Goal: Information Seeking & Learning: Learn about a topic

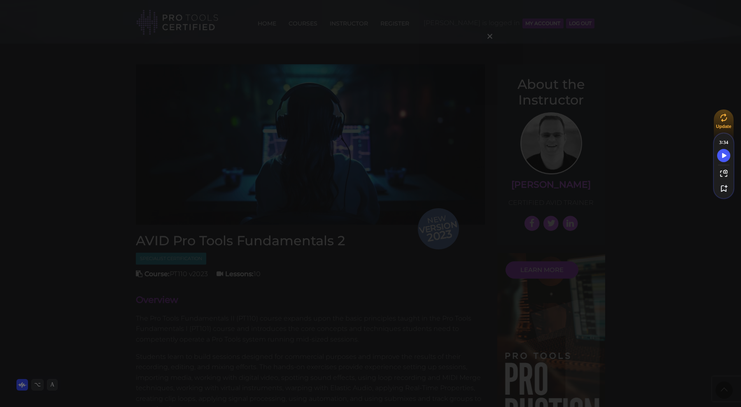
scroll to position [645, 0]
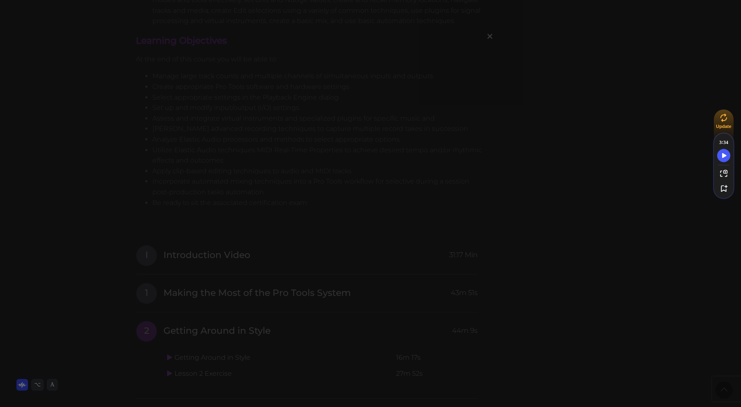
click at [219, 226] on div "×" at bounding box center [370, 203] width 741 height 407
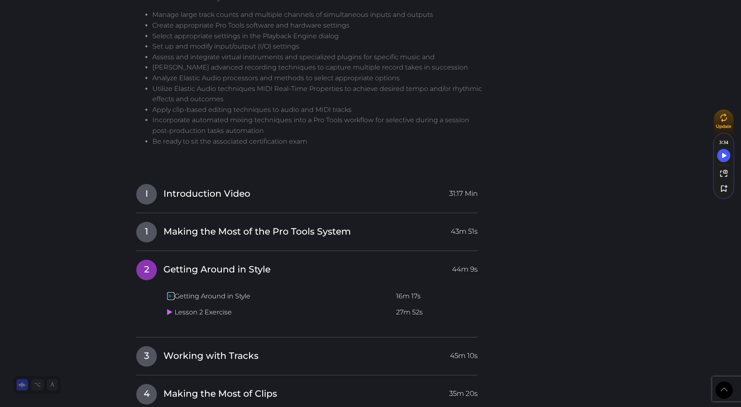
scroll to position [730, 0]
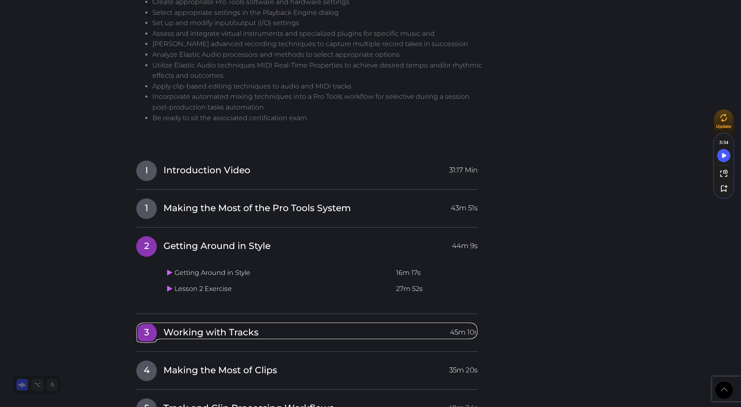
click at [170, 331] on span "Working with Tracks" at bounding box center [210, 332] width 95 height 13
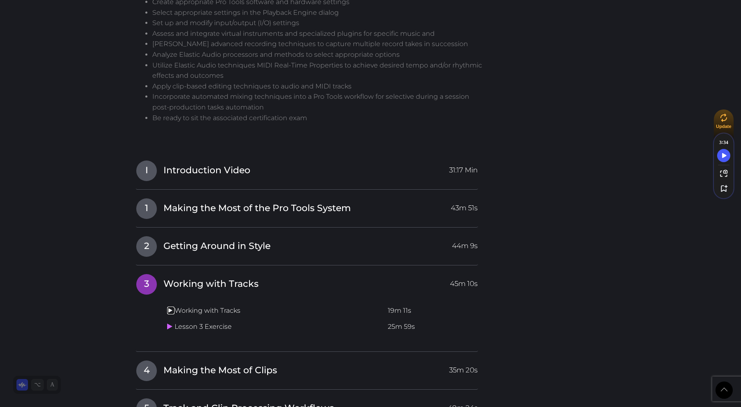
click at [172, 313] on icon at bounding box center [169, 310] width 5 height 7
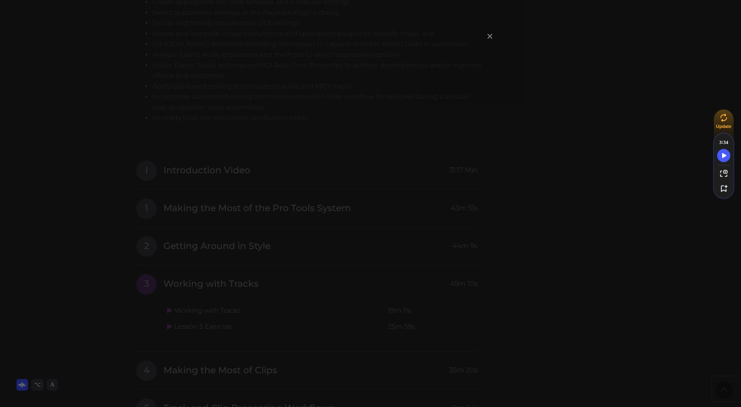
click at [488, 35] on span "×" at bounding box center [490, 36] width 8 height 18
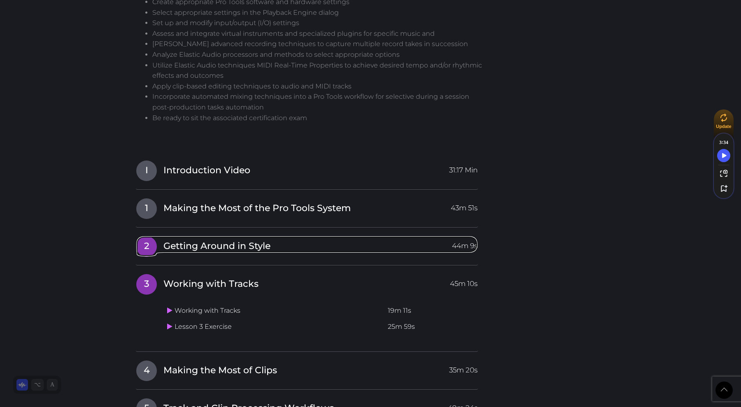
click at [198, 250] on span "Getting Around in Style" at bounding box center [216, 246] width 107 height 13
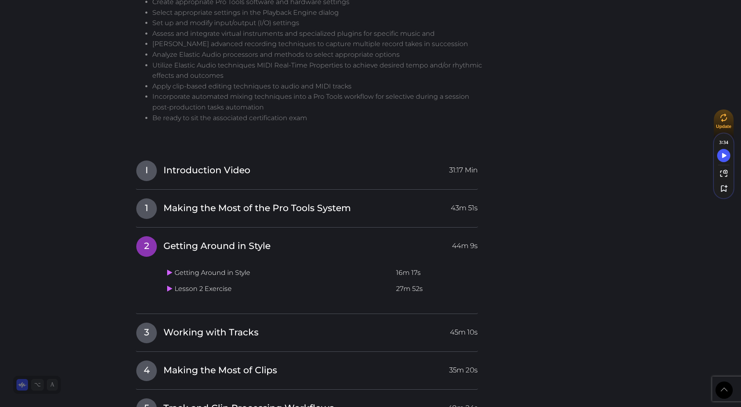
click at [190, 275] on td "Getting Around in Style" at bounding box center [278, 273] width 229 height 16
click at [170, 273] on icon at bounding box center [169, 272] width 5 height 7
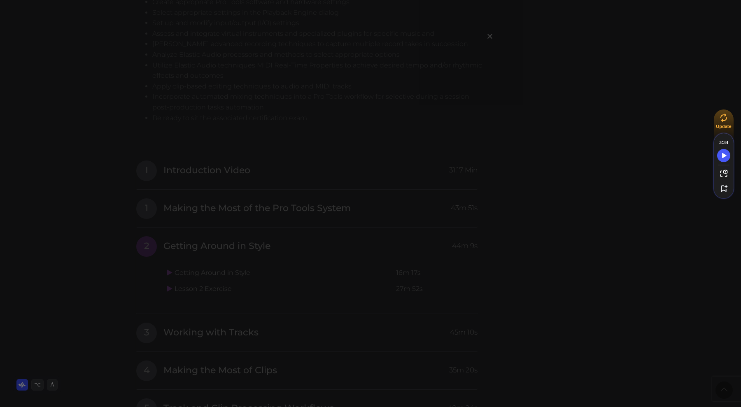
click at [133, 298] on div "×" at bounding box center [370, 203] width 741 height 407
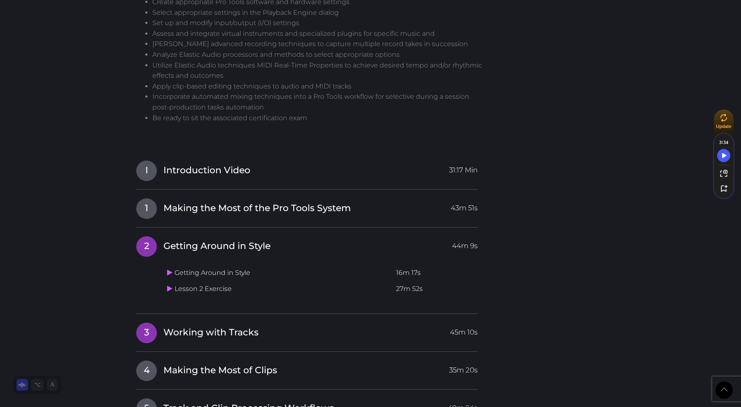
click at [184, 330] on span "Working with Tracks" at bounding box center [210, 332] width 95 height 13
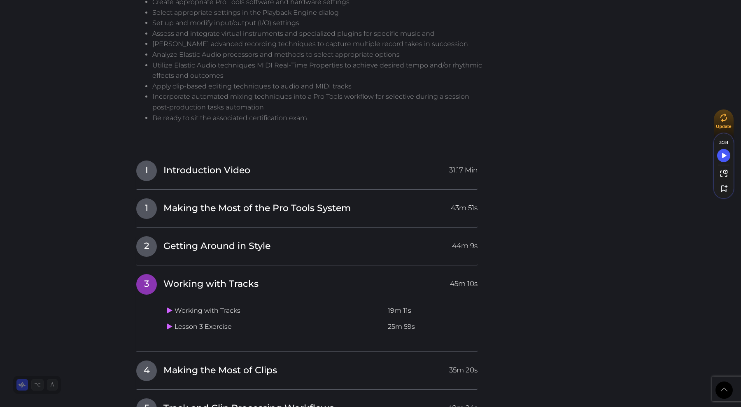
click at [185, 312] on td "Working with Tracks" at bounding box center [274, 311] width 221 height 16
click at [173, 312] on link at bounding box center [170, 311] width 7 height 8
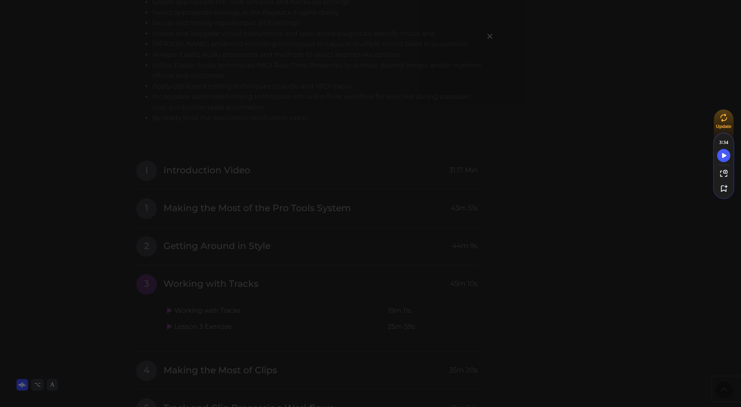
click at [247, 151] on div "×" at bounding box center [370, 203] width 741 height 407
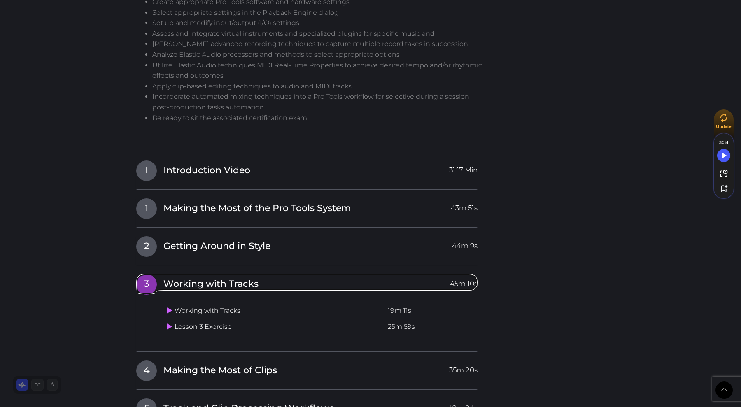
click at [181, 286] on span "Working with Tracks" at bounding box center [210, 284] width 95 height 13
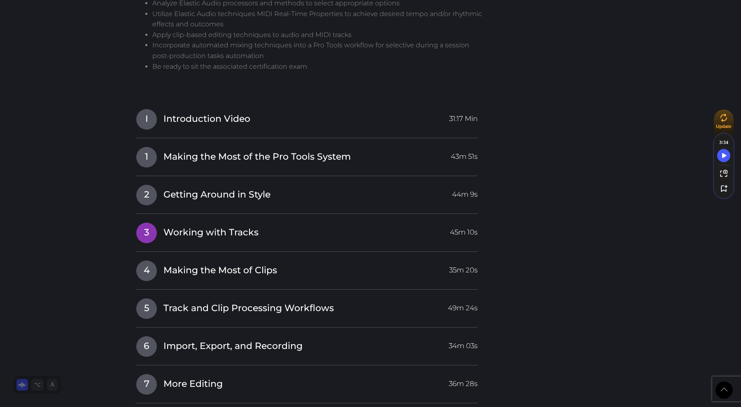
scroll to position [787, 0]
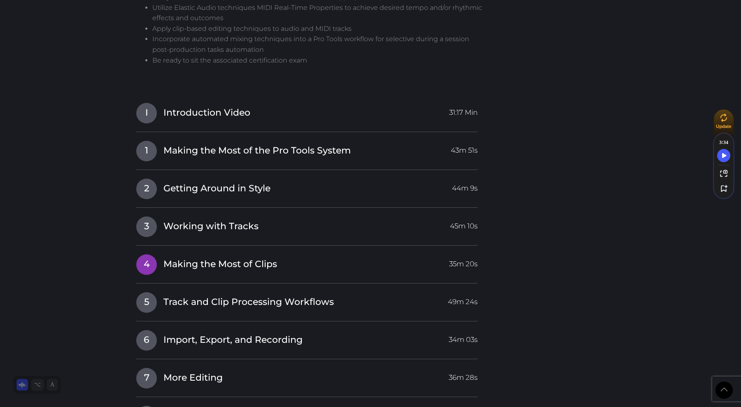
click at [187, 268] on span "Making the Most of Clips" at bounding box center [220, 264] width 114 height 13
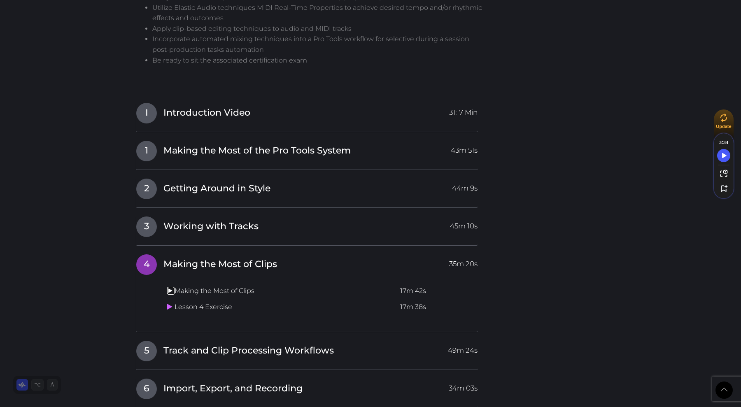
click at [172, 293] on icon at bounding box center [169, 290] width 5 height 7
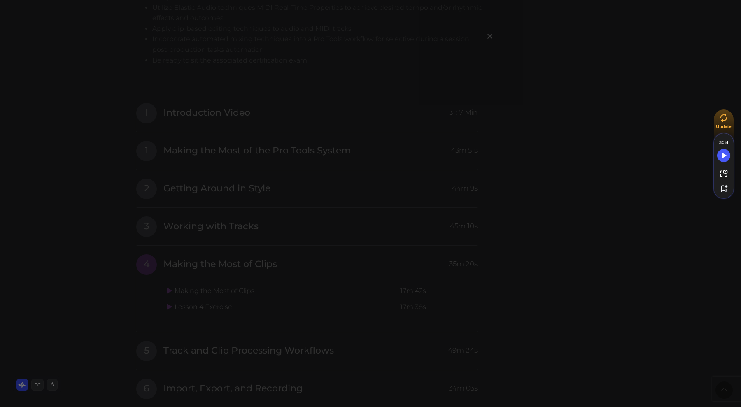
click at [168, 266] on div "×" at bounding box center [370, 203] width 741 height 407
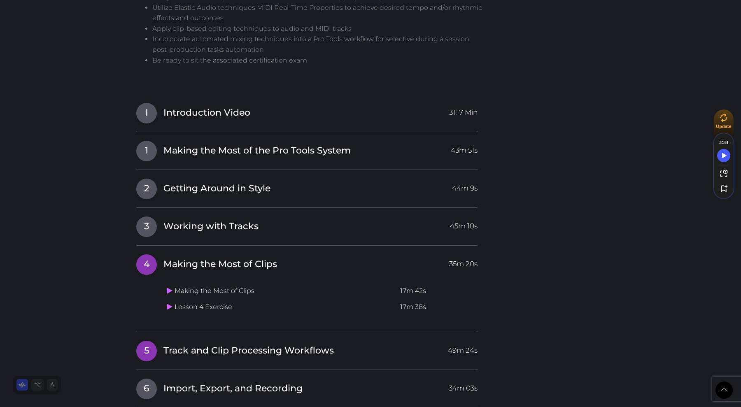
click at [182, 352] on span "Track and Clip Processing Workflows" at bounding box center [248, 351] width 170 height 13
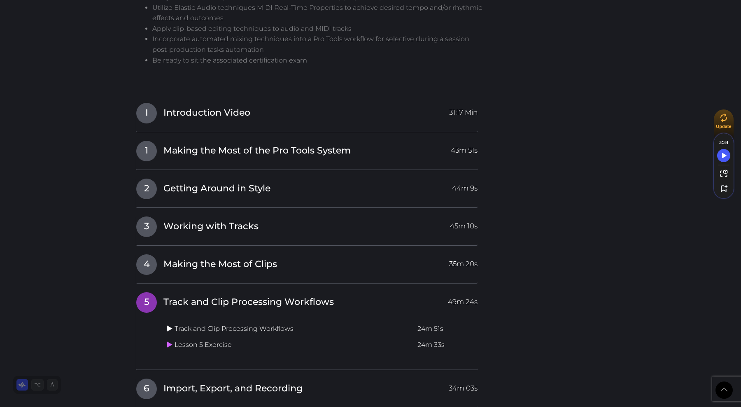
click at [170, 330] on icon at bounding box center [169, 328] width 5 height 7
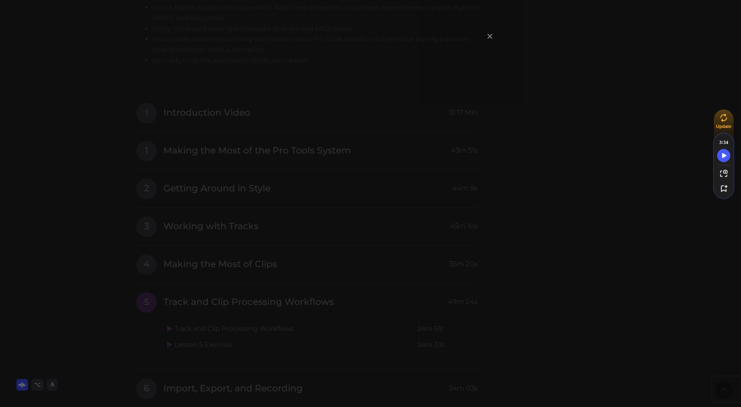
click at [492, 37] on span "×" at bounding box center [490, 36] width 8 height 18
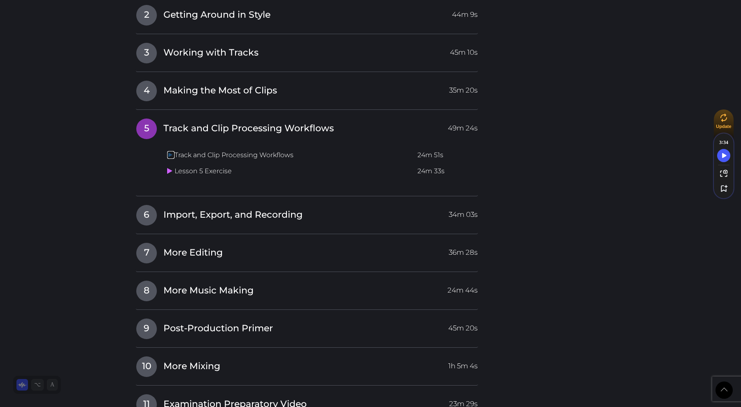
scroll to position [969, 0]
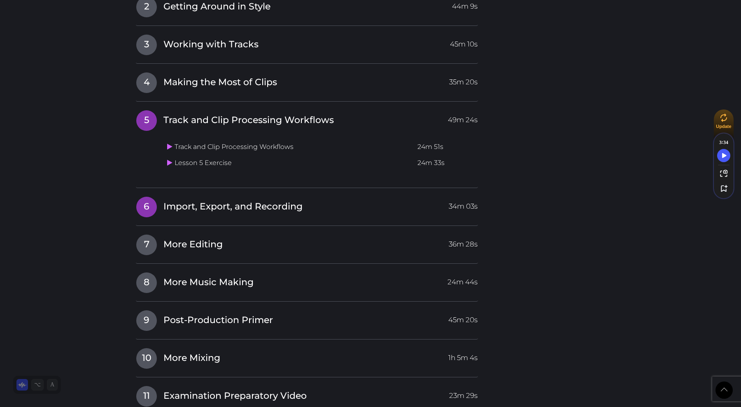
click at [192, 206] on span "Import, Export, and Recording" at bounding box center [232, 206] width 139 height 13
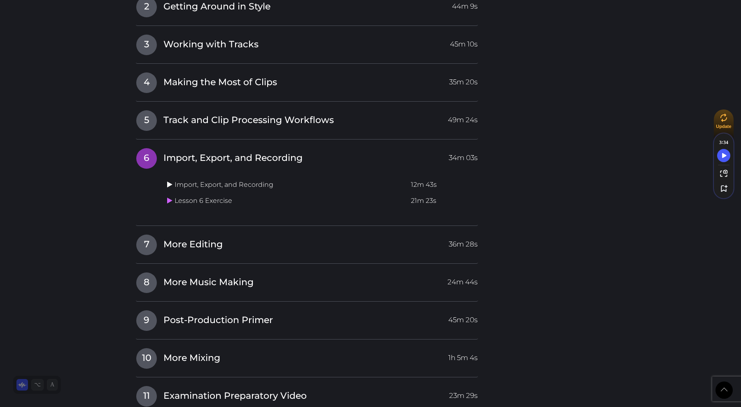
click at [170, 186] on icon at bounding box center [169, 184] width 5 height 7
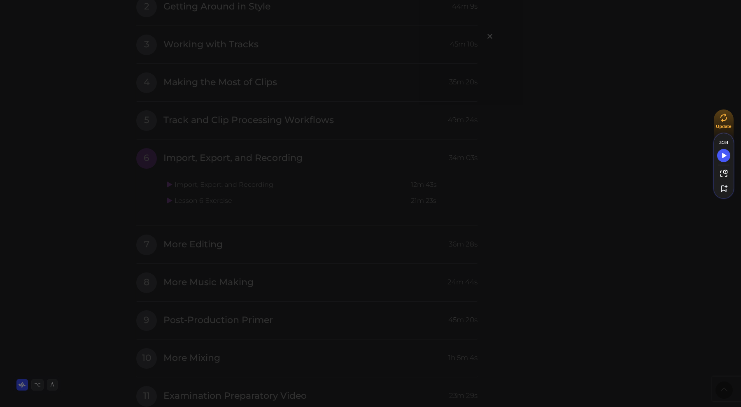
click at [186, 60] on div "×" at bounding box center [370, 203] width 741 height 407
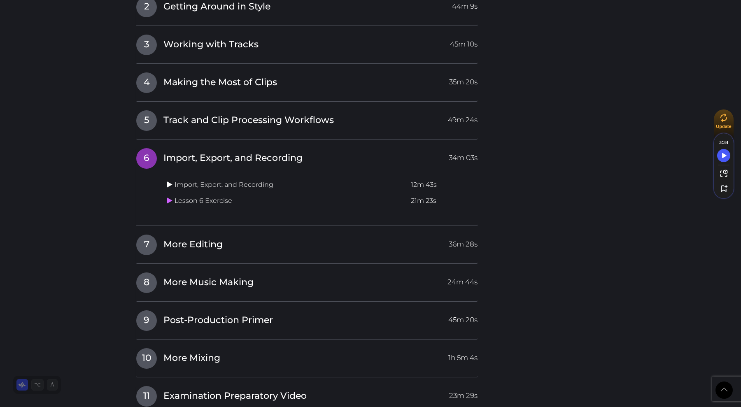
click at [170, 185] on icon at bounding box center [169, 184] width 5 height 7
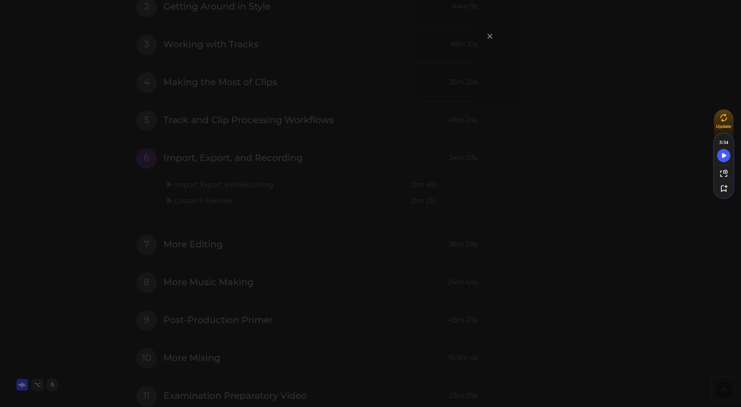
click at [491, 36] on span "×" at bounding box center [490, 36] width 8 height 18
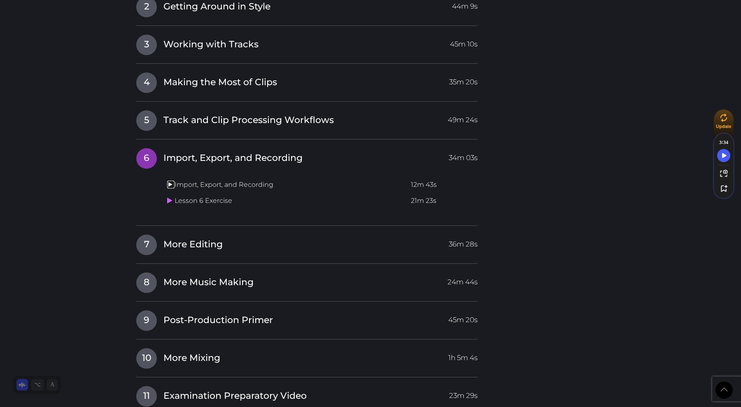
click at [171, 185] on icon at bounding box center [169, 184] width 5 height 7
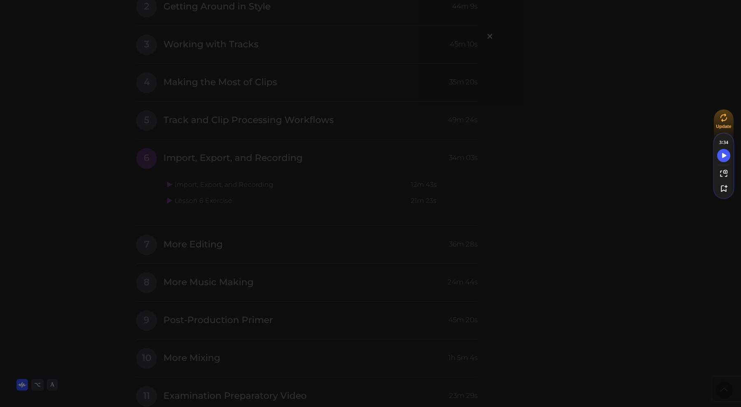
click at [119, 214] on div "×" at bounding box center [370, 203] width 741 height 407
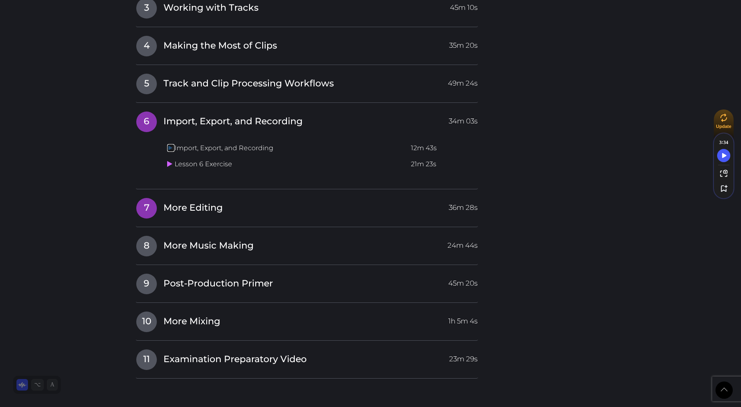
scroll to position [1016, 0]
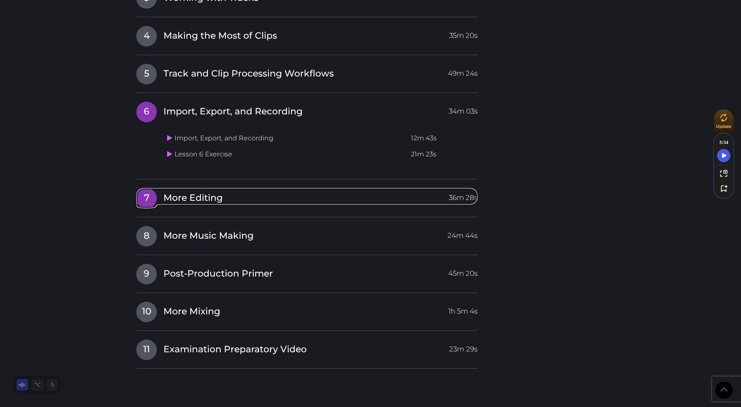
click at [189, 199] on span "More Editing" at bounding box center [192, 198] width 59 height 13
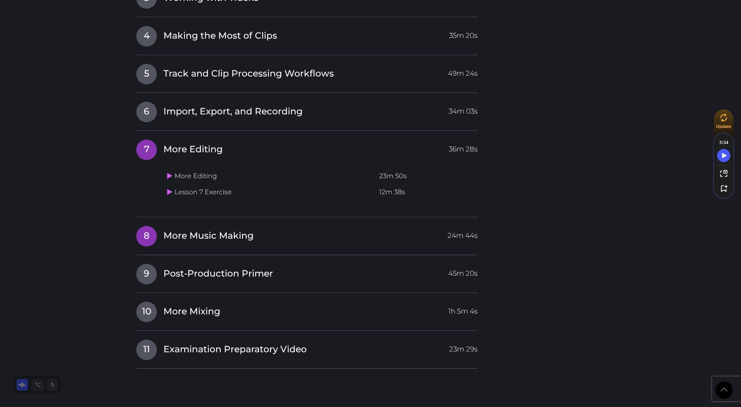
click at [149, 236] on span "8" at bounding box center [146, 236] width 21 height 21
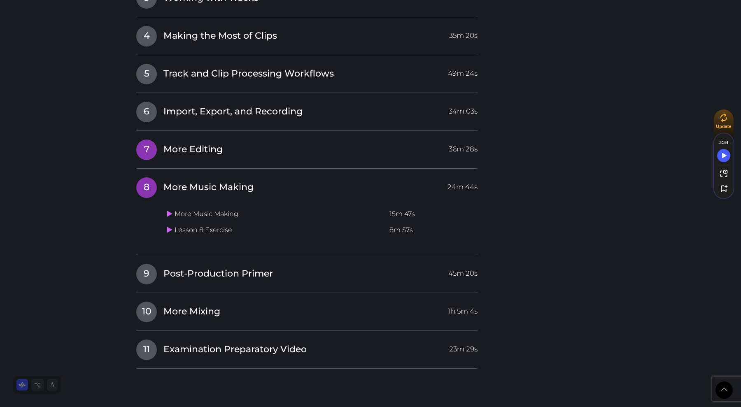
click at [190, 152] on span "More Editing" at bounding box center [192, 149] width 59 height 13
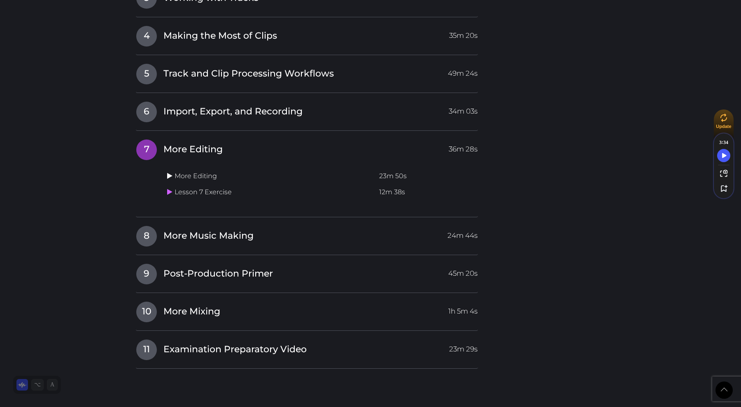
click at [171, 177] on icon at bounding box center [169, 175] width 5 height 7
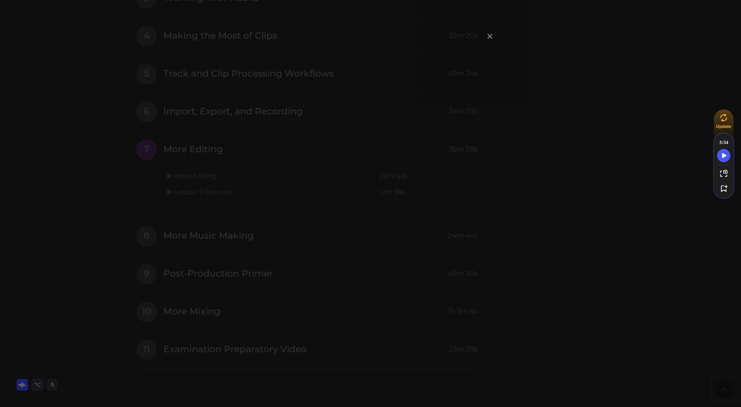
click at [492, 36] on span "×" at bounding box center [490, 36] width 8 height 18
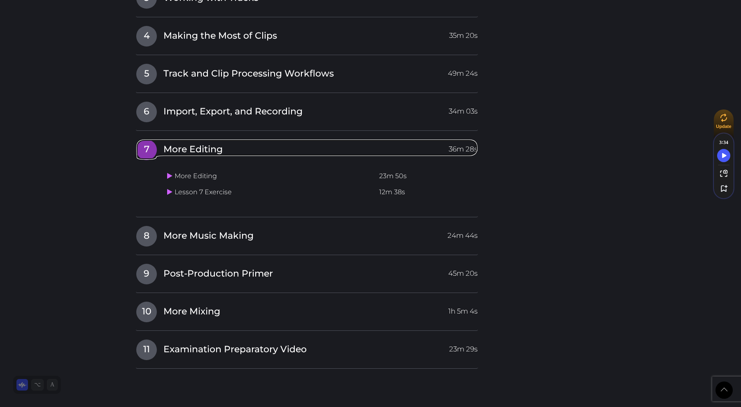
click at [182, 149] on span "More Editing" at bounding box center [192, 149] width 59 height 13
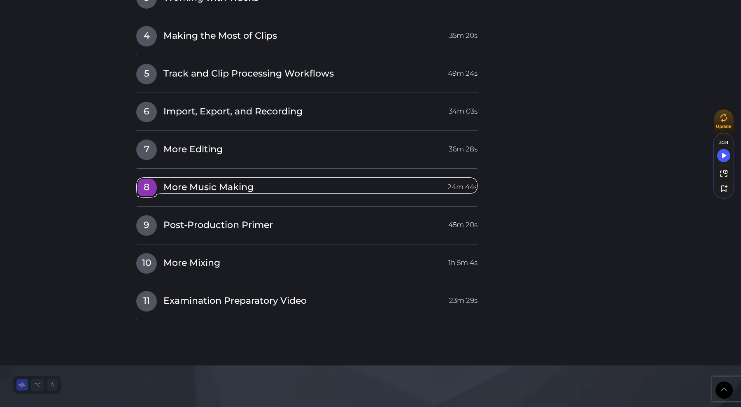
click at [180, 189] on span "More Music Making" at bounding box center [208, 187] width 90 height 13
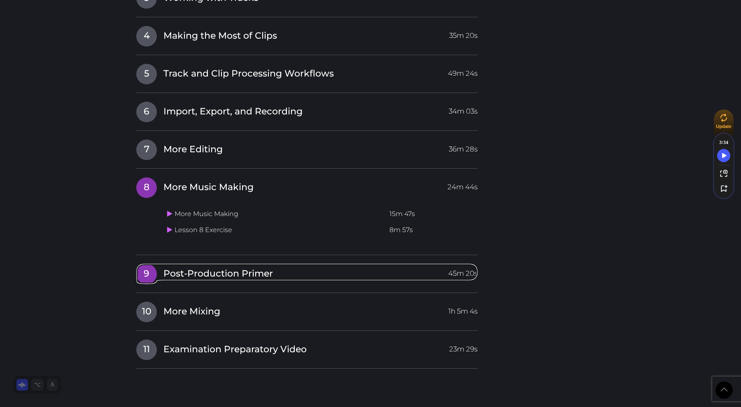
click at [170, 273] on span "Post-Production Primer" at bounding box center [218, 274] width 110 height 13
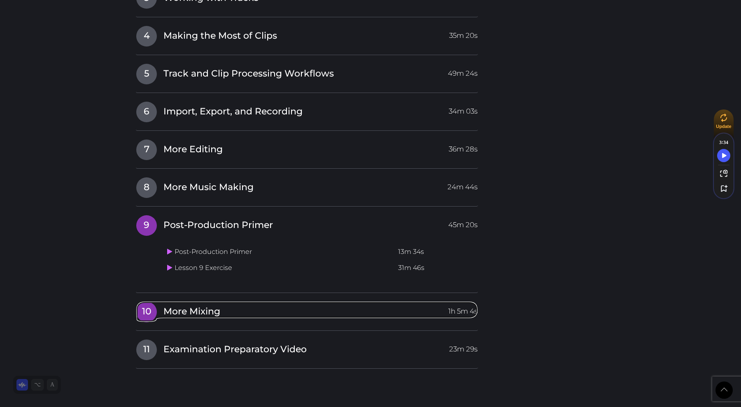
click at [189, 312] on span "More Mixing" at bounding box center [191, 311] width 57 height 13
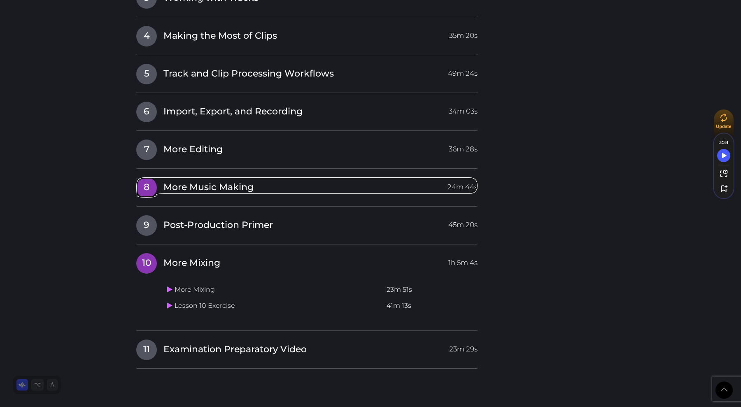
click at [205, 187] on span "More Music Making" at bounding box center [208, 187] width 90 height 13
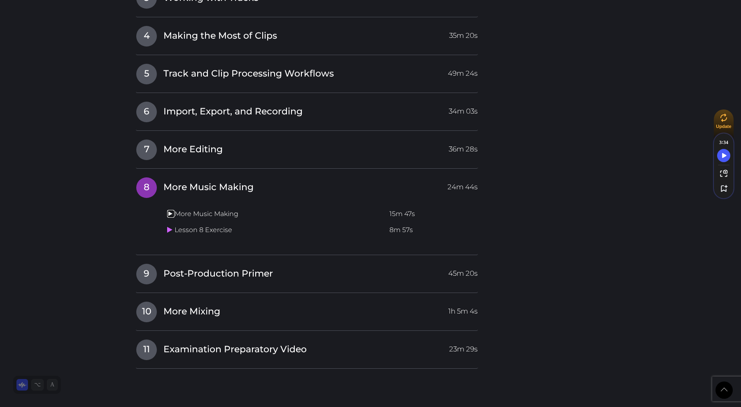
click at [171, 215] on icon at bounding box center [169, 213] width 5 height 7
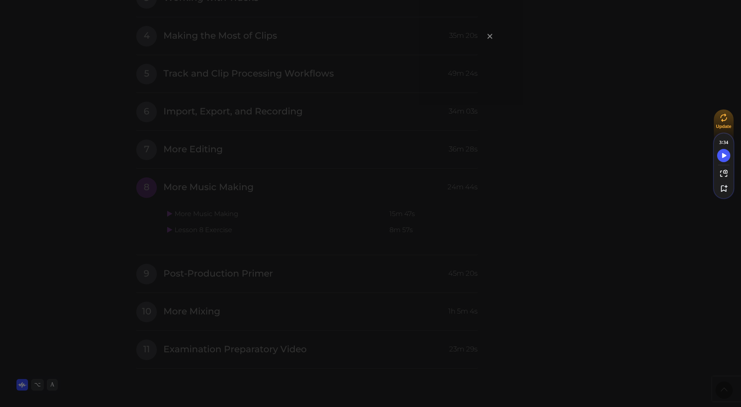
click at [491, 37] on span "×" at bounding box center [490, 36] width 8 height 18
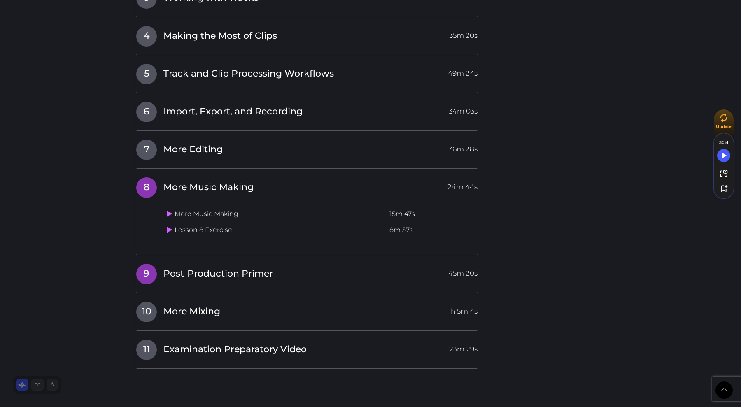
click at [198, 273] on span "Post-Production Primer" at bounding box center [218, 274] width 110 height 13
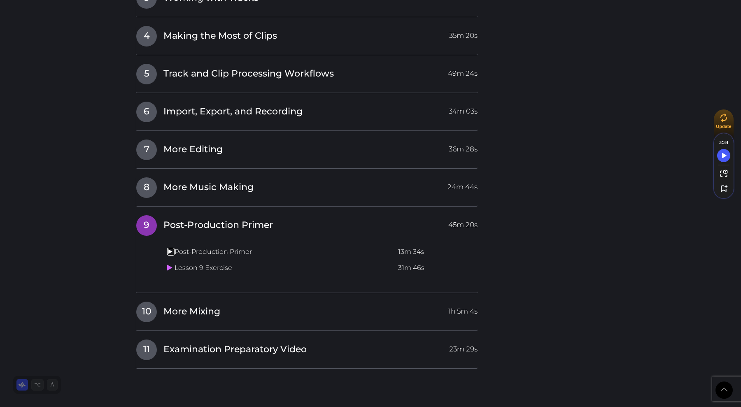
click at [170, 252] on icon at bounding box center [169, 251] width 5 height 7
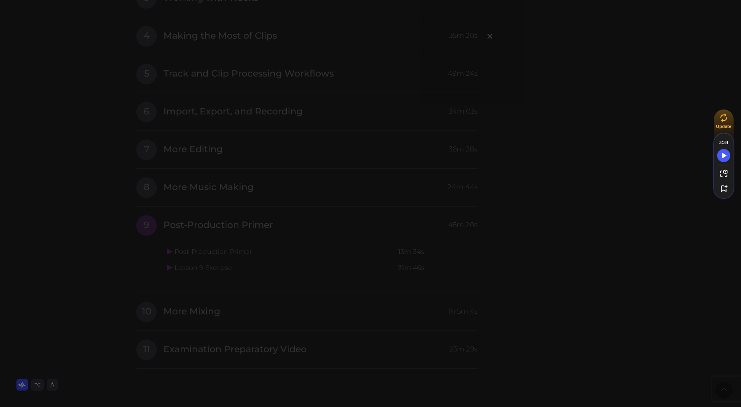
click at [327, 184] on div "×" at bounding box center [370, 203] width 741 height 407
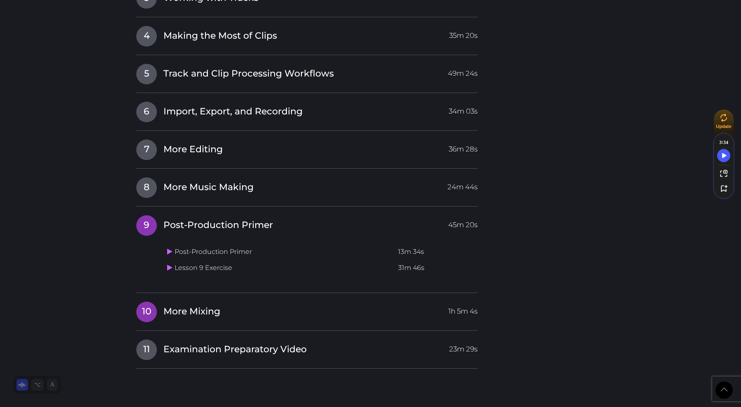
click at [180, 313] on span "More Mixing" at bounding box center [191, 311] width 57 height 13
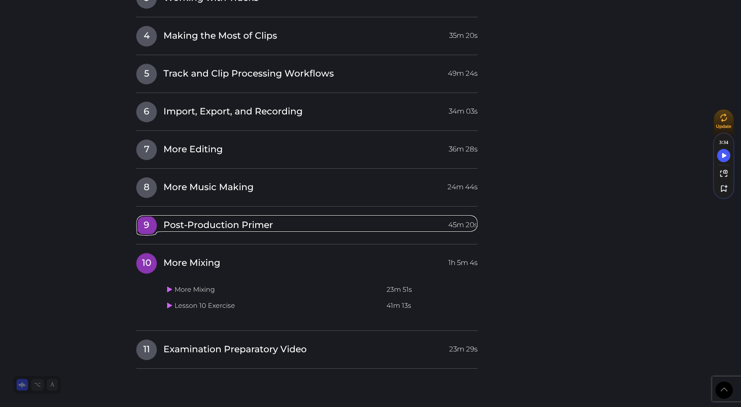
click at [201, 226] on span "Post-Production Primer" at bounding box center [218, 225] width 110 height 13
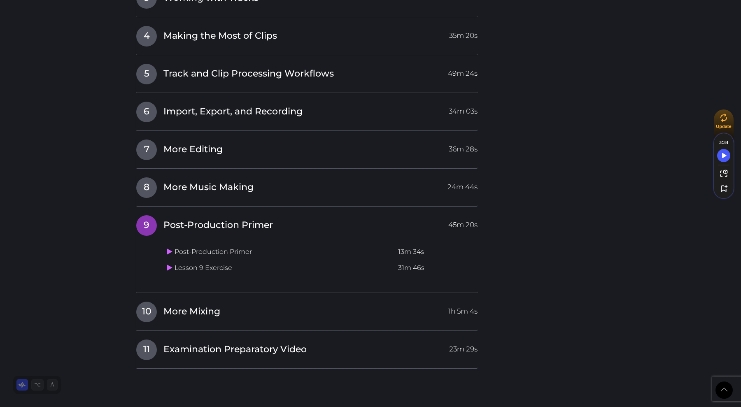
click at [214, 252] on td "Post-Production Primer" at bounding box center [279, 252] width 231 height 16
click at [168, 253] on icon at bounding box center [169, 251] width 5 height 7
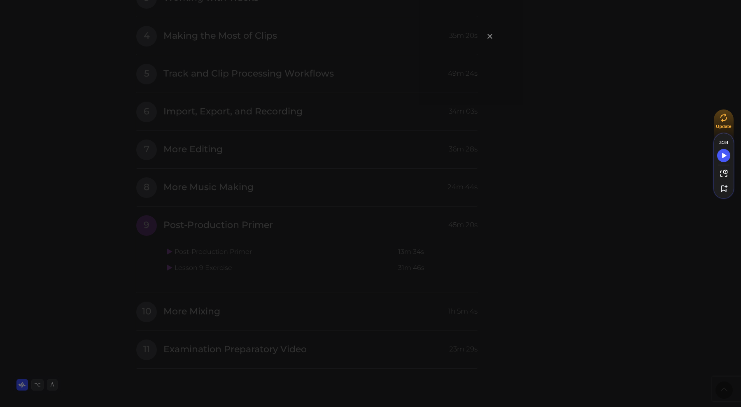
click at [491, 38] on span "×" at bounding box center [490, 36] width 8 height 18
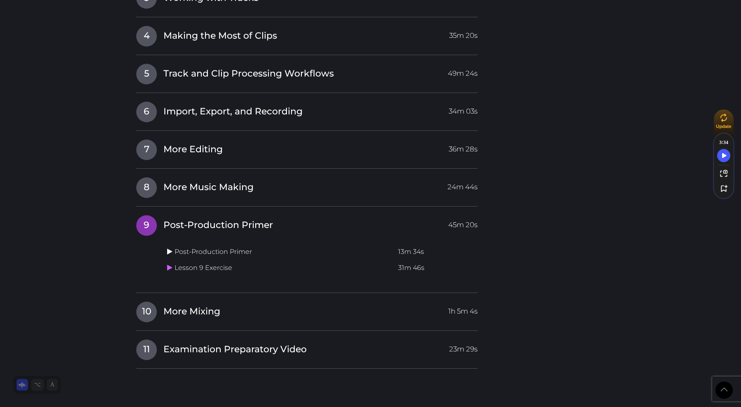
click at [172, 253] on link at bounding box center [170, 252] width 7 height 8
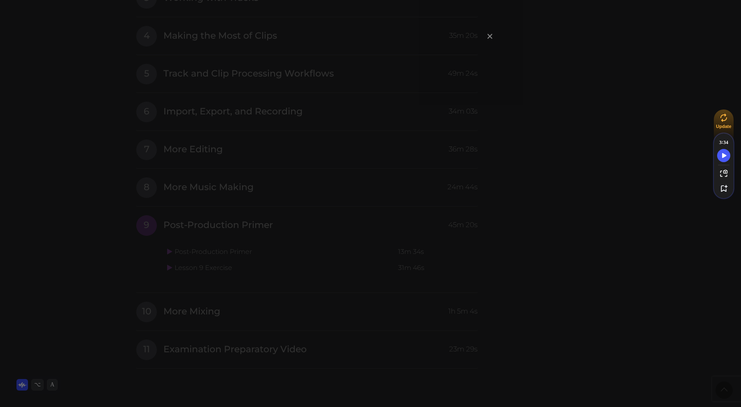
click at [491, 37] on span "×" at bounding box center [490, 36] width 8 height 18
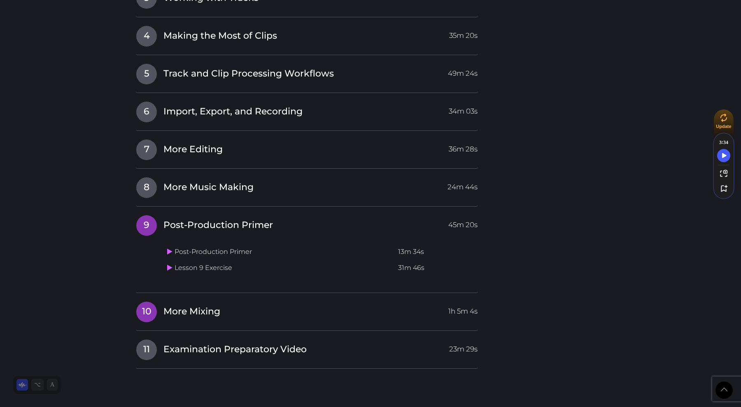
click at [178, 310] on span "More Mixing" at bounding box center [191, 311] width 57 height 13
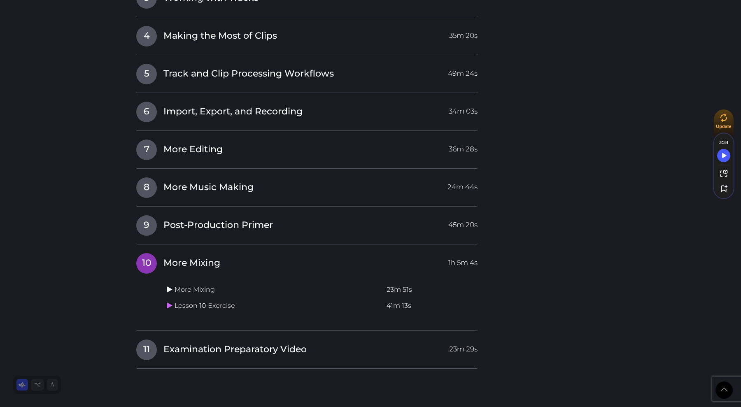
click at [170, 291] on icon at bounding box center [169, 289] width 5 height 7
